Goal: Task Accomplishment & Management: Manage account settings

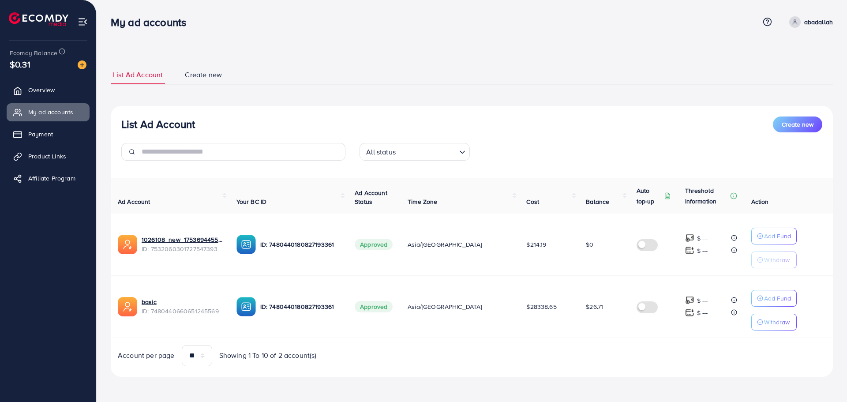
click at [610, 72] on ul "List Ad Account Create new" at bounding box center [472, 74] width 723 height 19
click at [550, 137] on div "List Ad Account Create new All status Loading..." at bounding box center [472, 142] width 723 height 51
click at [586, 308] on span "$24.98" at bounding box center [595, 306] width 19 height 9
click at [585, 308] on span "$24.98" at bounding box center [594, 306] width 19 height 9
click at [586, 308] on span "$24.98" at bounding box center [595, 306] width 19 height 9
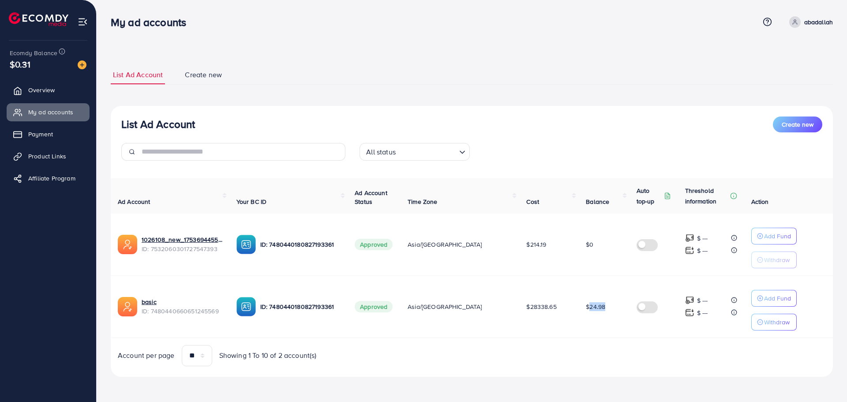
click at [579, 332] on td "$24.98" at bounding box center [604, 306] width 50 height 62
click at [586, 307] on span "$24.98" at bounding box center [595, 306] width 19 height 9
click at [579, 325] on td "$24.98" at bounding box center [604, 306] width 50 height 62
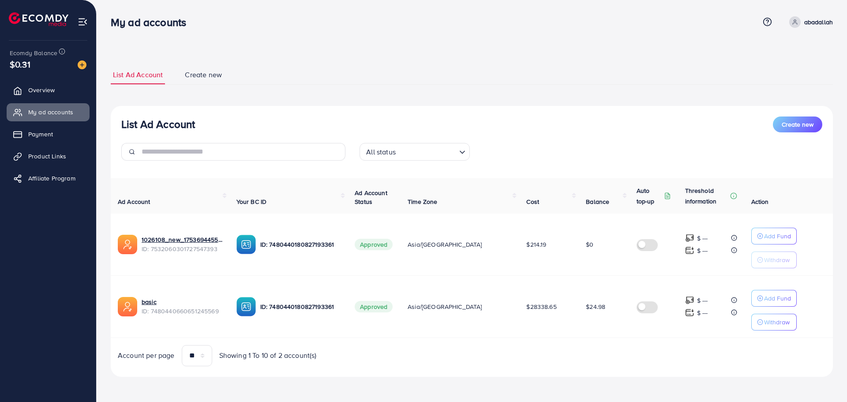
click at [586, 306] on span "$24.98" at bounding box center [595, 306] width 19 height 9
click at [584, 325] on td "$24.98" at bounding box center [604, 306] width 50 height 62
